Goal: Information Seeking & Learning: Learn about a topic

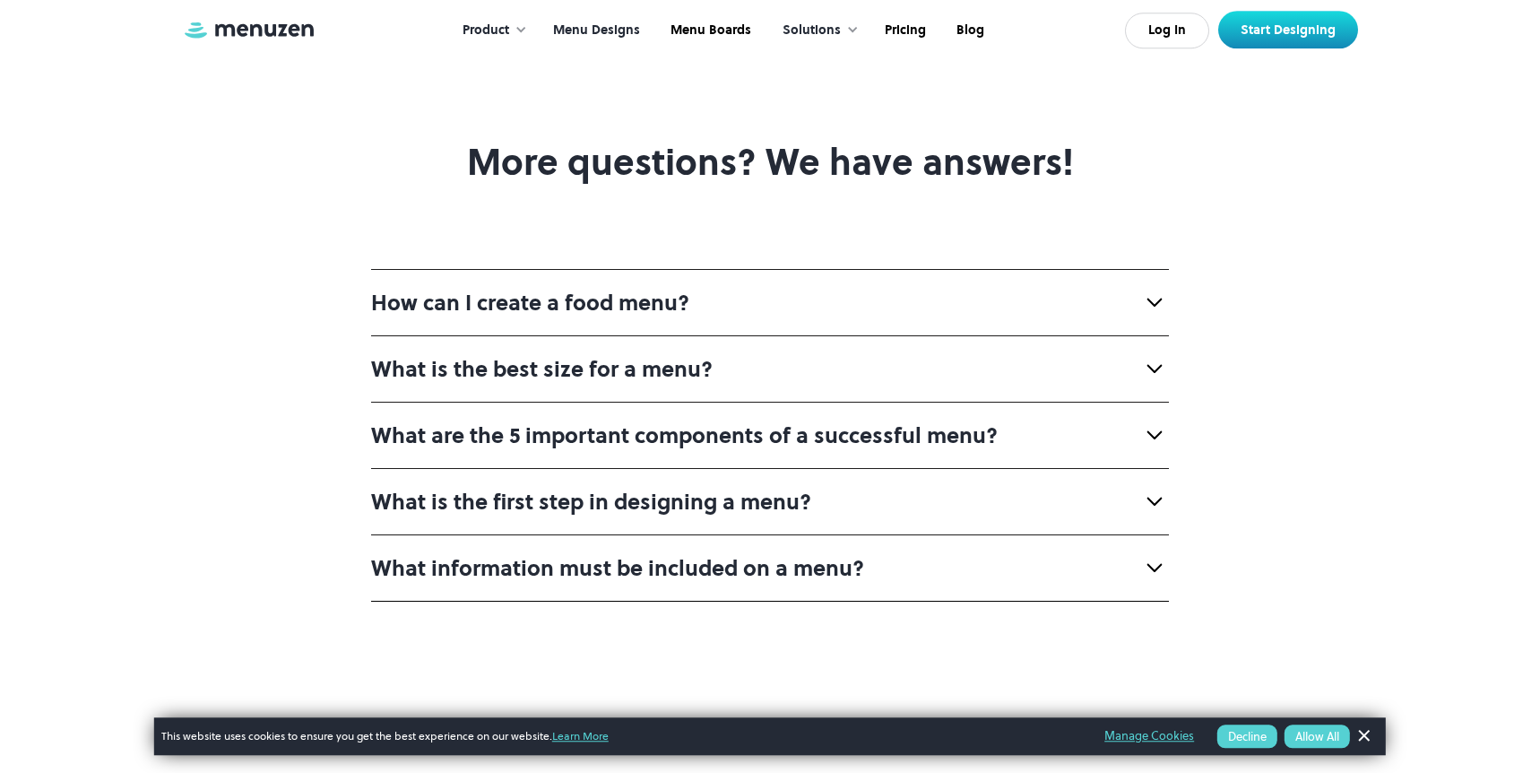
scroll to position [7382, 0]
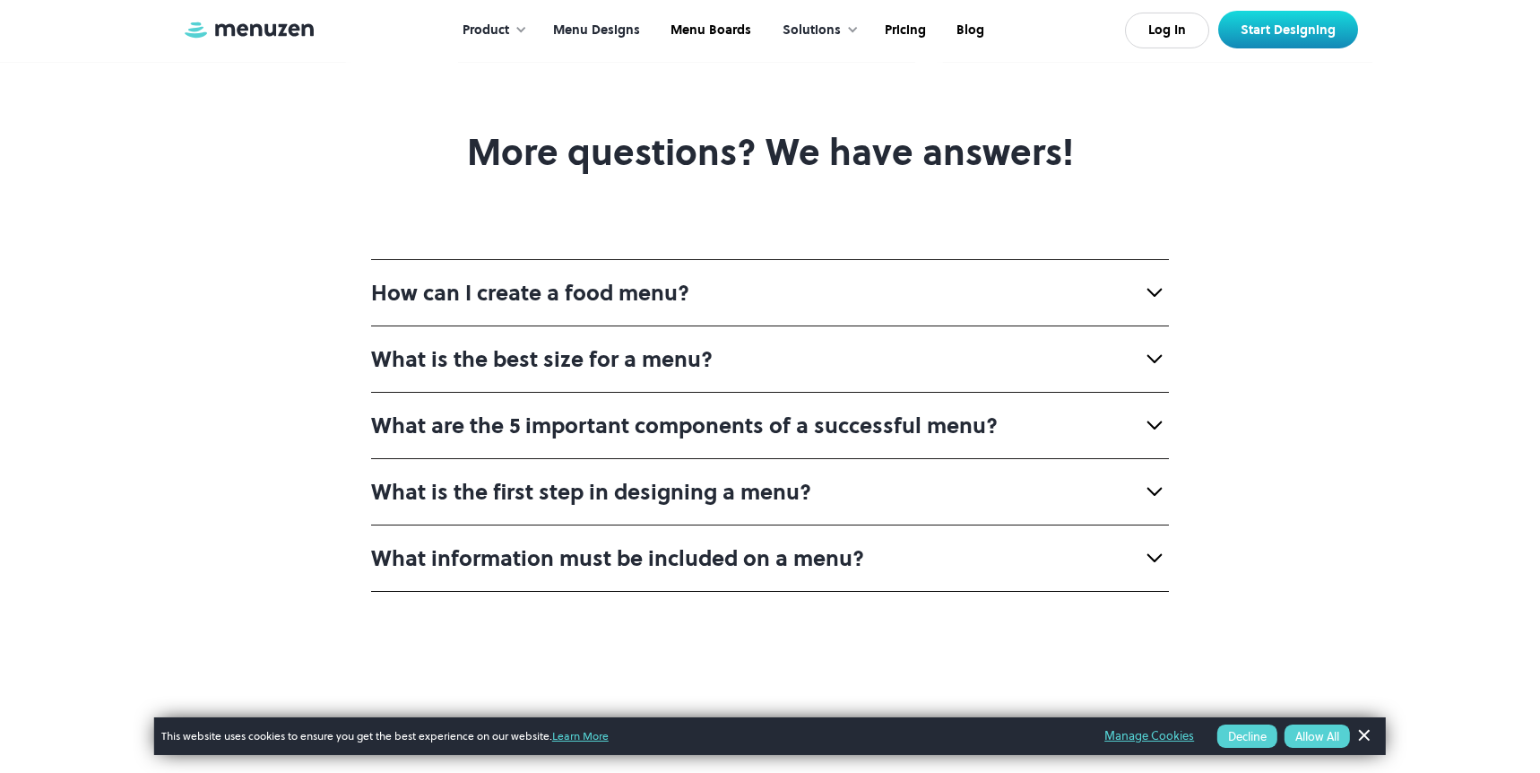
click at [1151, 278] on img at bounding box center [1154, 292] width 29 height 29
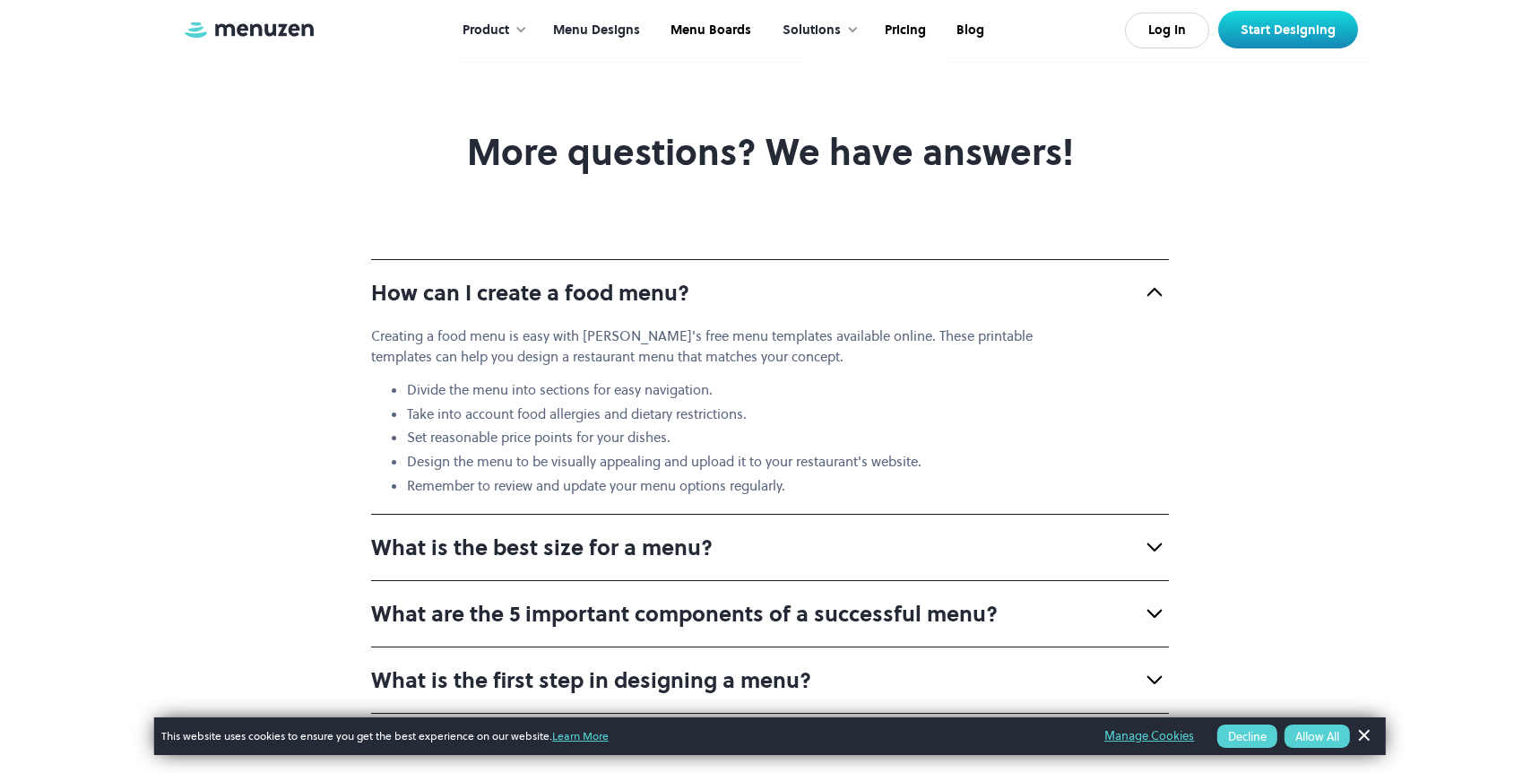
click at [1147, 278] on img at bounding box center [1154, 292] width 29 height 29
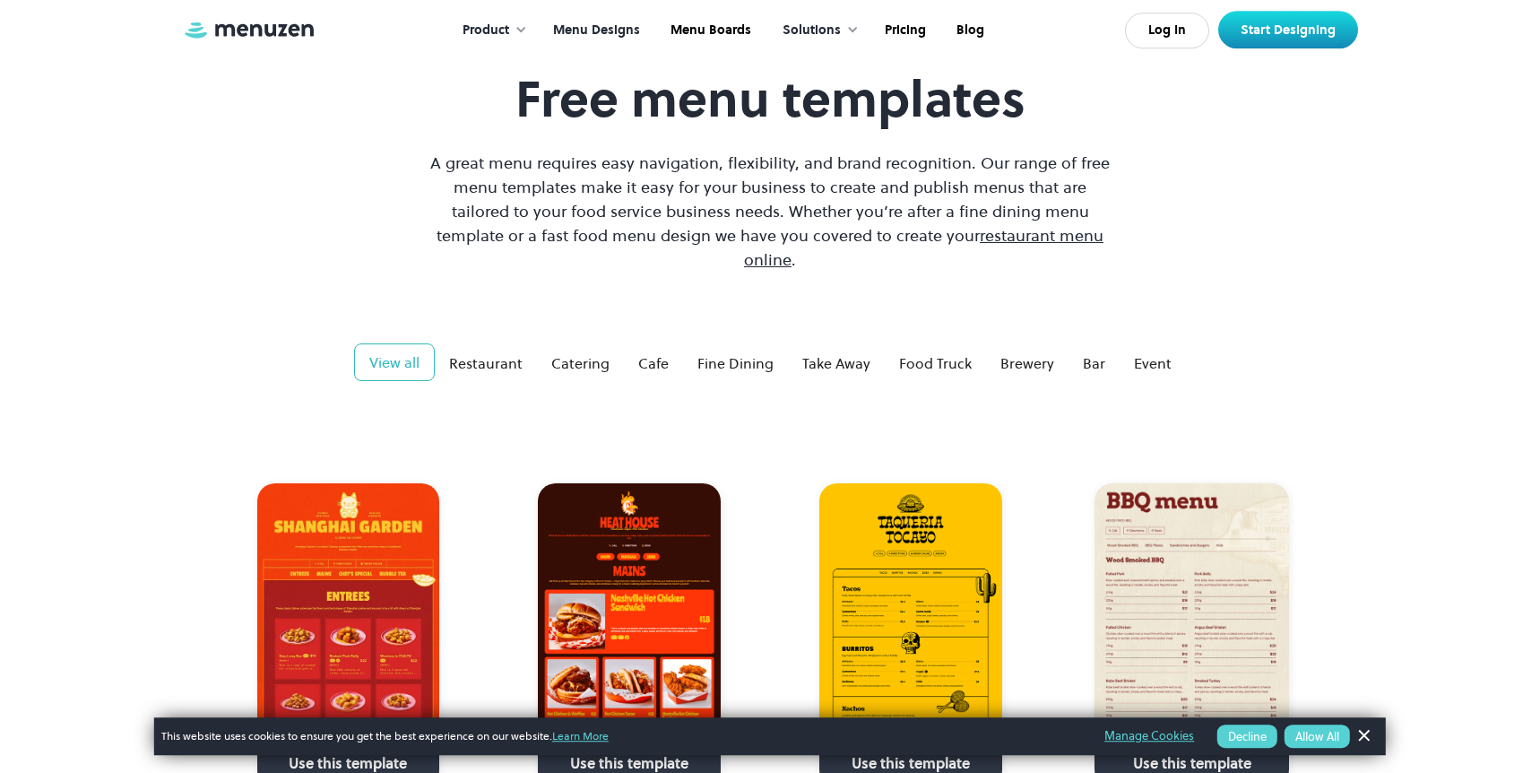
scroll to position [0, 0]
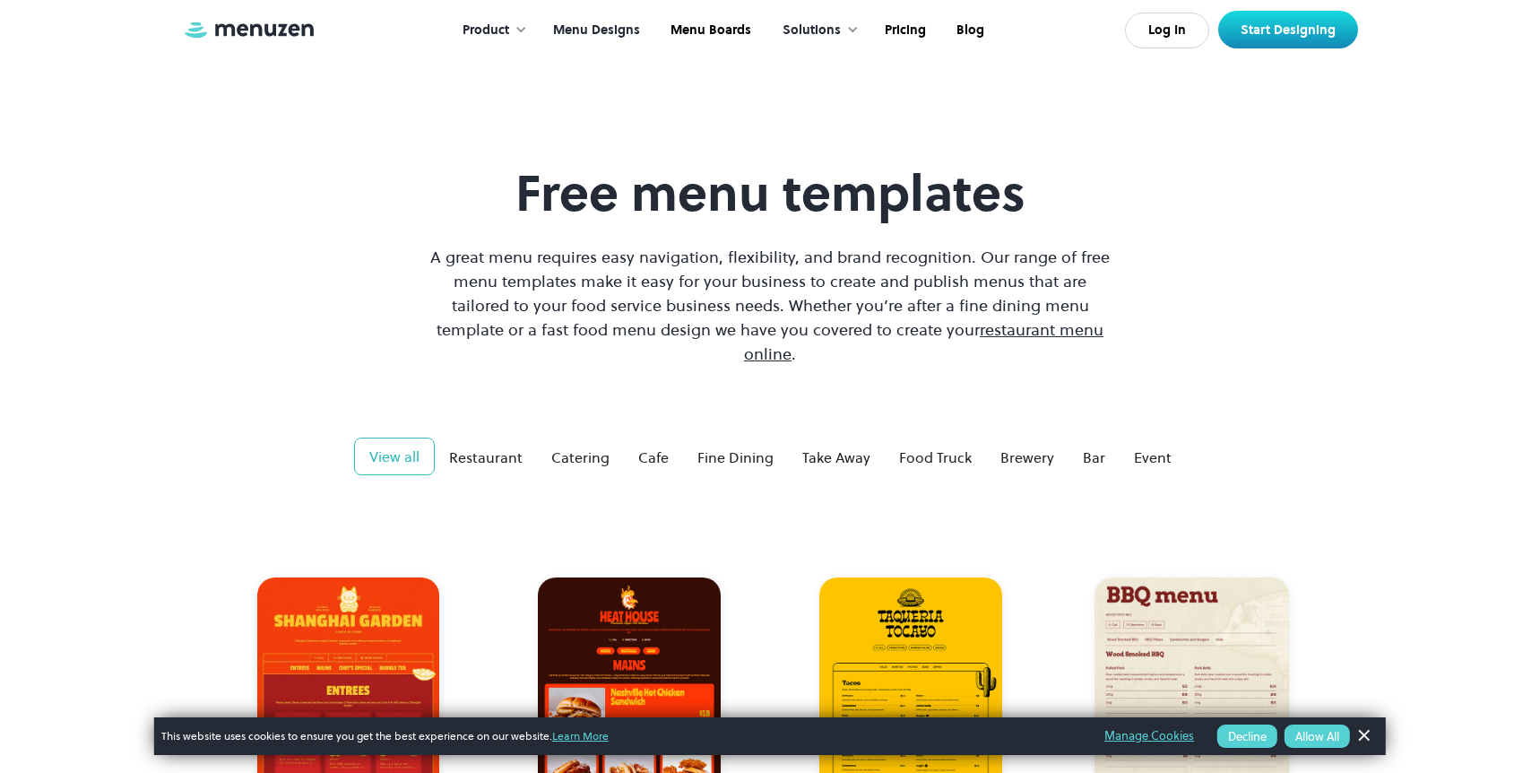
click at [524, 34] on div at bounding box center [521, 29] width 13 height 13
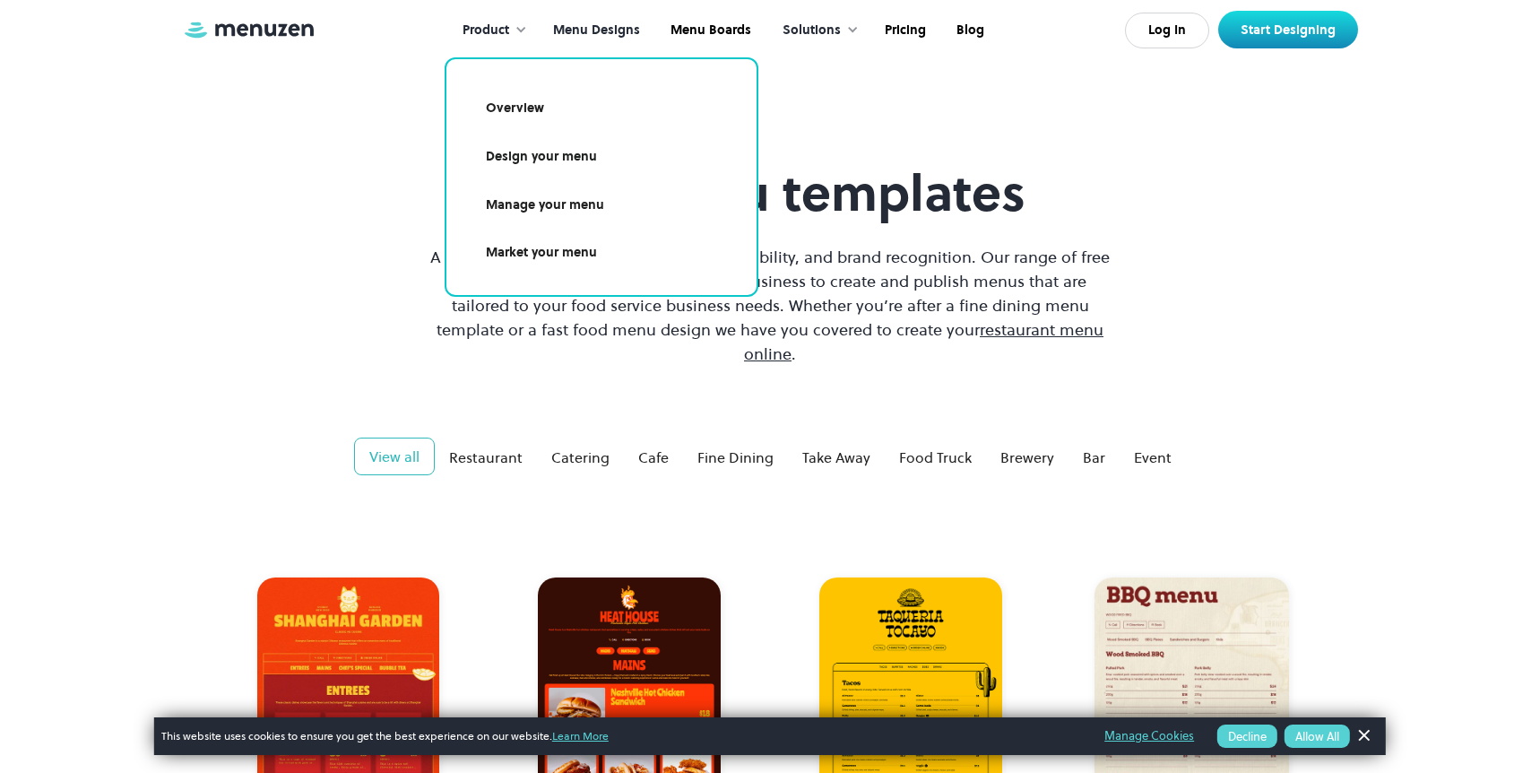
click at [536, 148] on link "Design your menu" at bounding box center [601, 156] width 267 height 41
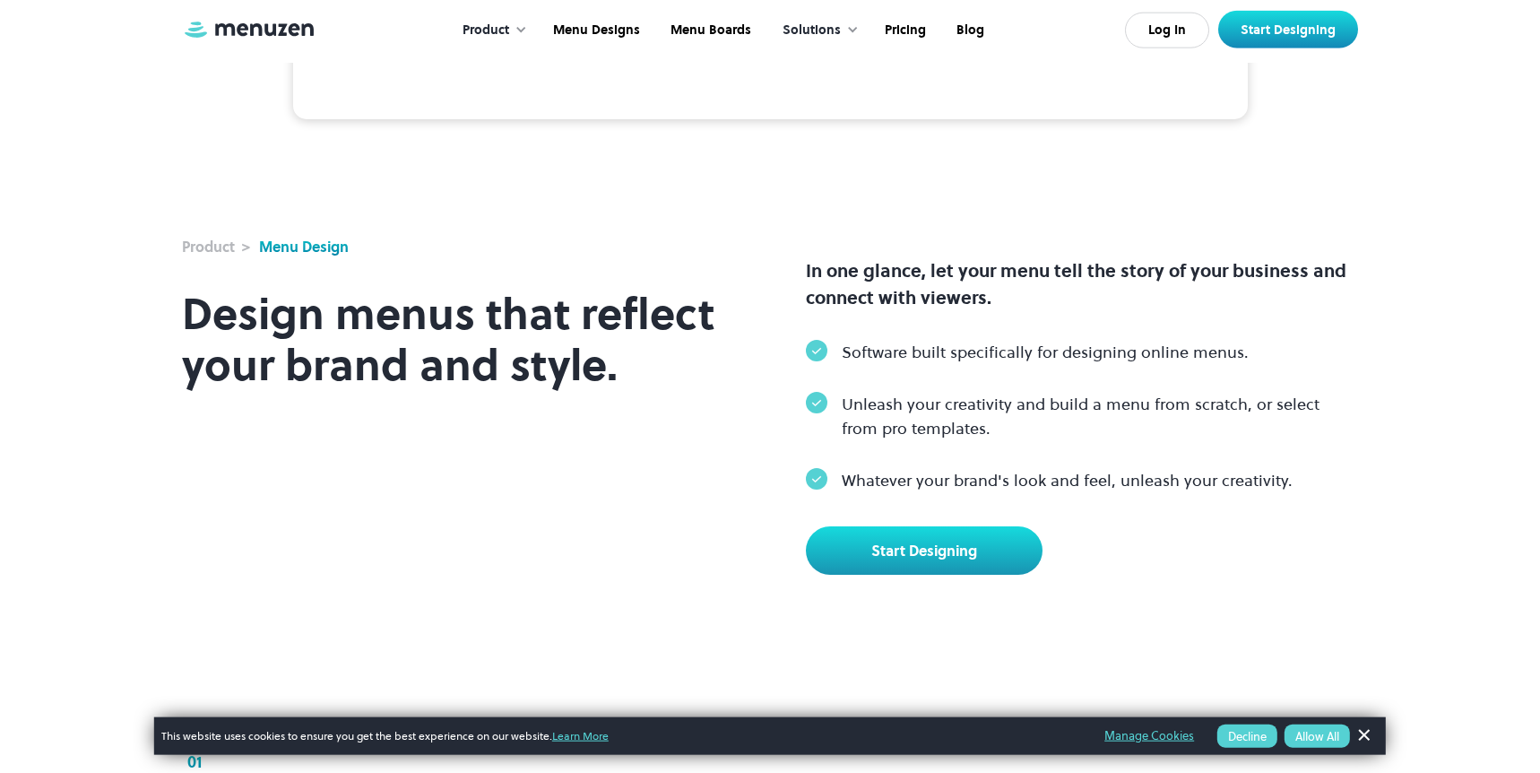
scroll to position [290, 0]
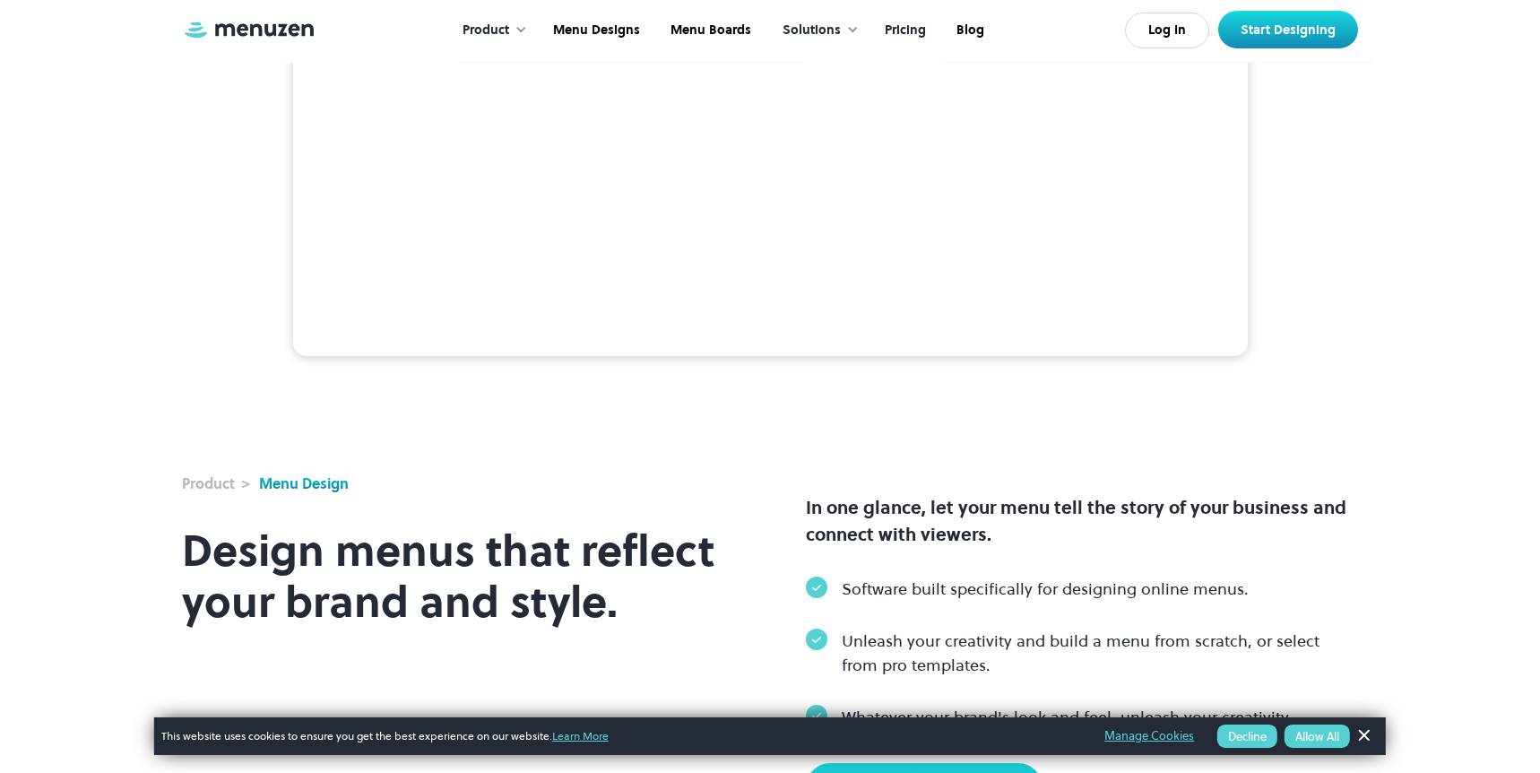
click at [916, 33] on link "Pricing" at bounding box center [904, 31] width 72 height 56
